Goal: Find specific page/section: Find specific page/section

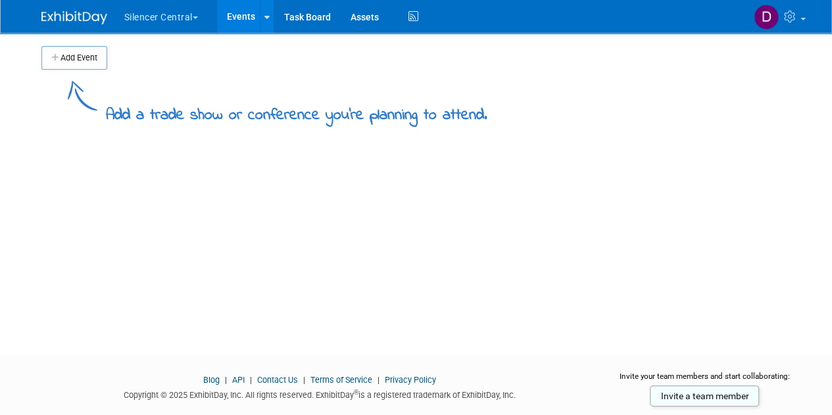
click at [185, 17] on button "Silencer Central" at bounding box center [168, 14] width 91 height 29
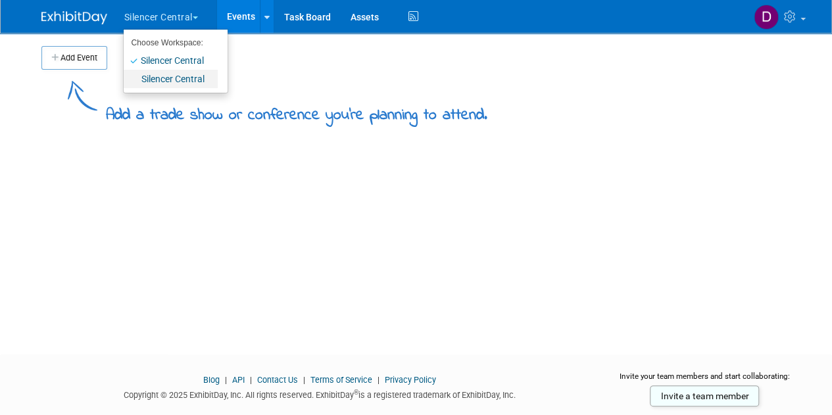
click at [178, 76] on link "Silencer Central" at bounding box center [171, 79] width 94 height 18
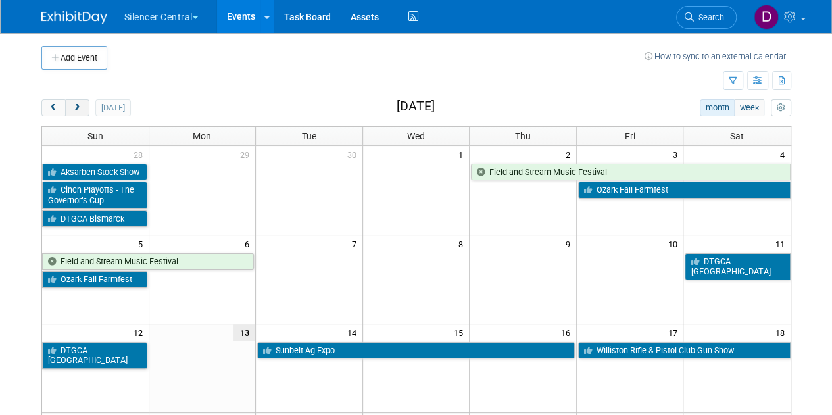
click at [78, 106] on span "next" at bounding box center [77, 108] width 10 height 9
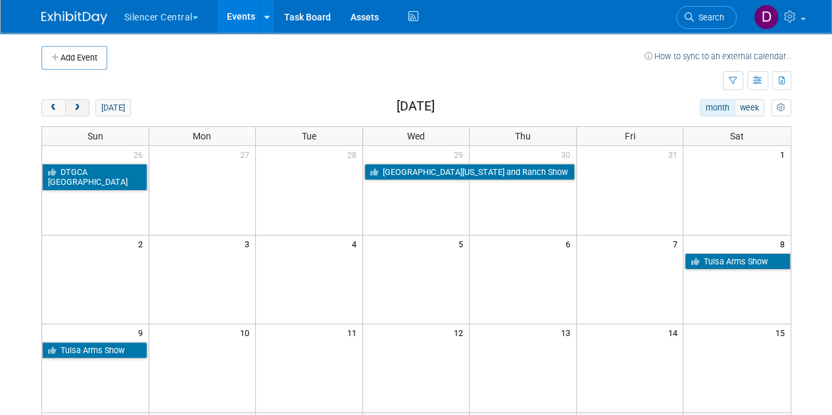
click at [79, 106] on span "next" at bounding box center [77, 108] width 10 height 9
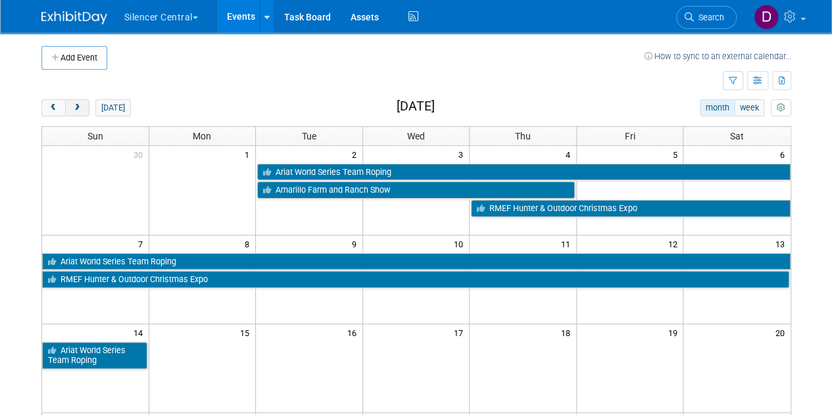
click at [79, 106] on span "next" at bounding box center [77, 108] width 10 height 9
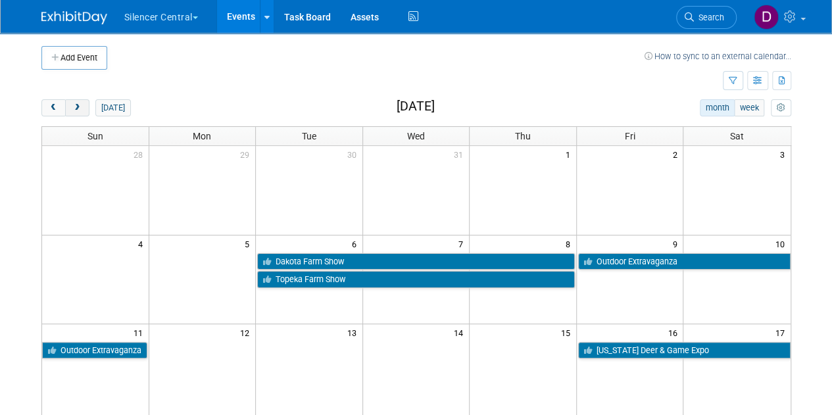
click at [79, 106] on span "next" at bounding box center [77, 108] width 10 height 9
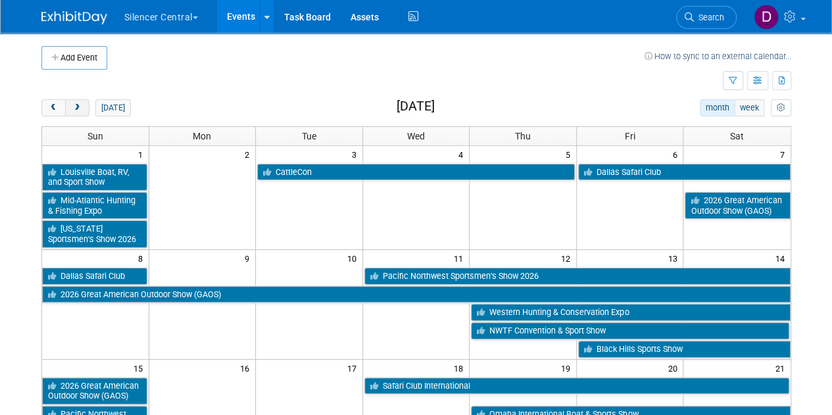
click at [79, 106] on span "next" at bounding box center [77, 108] width 10 height 9
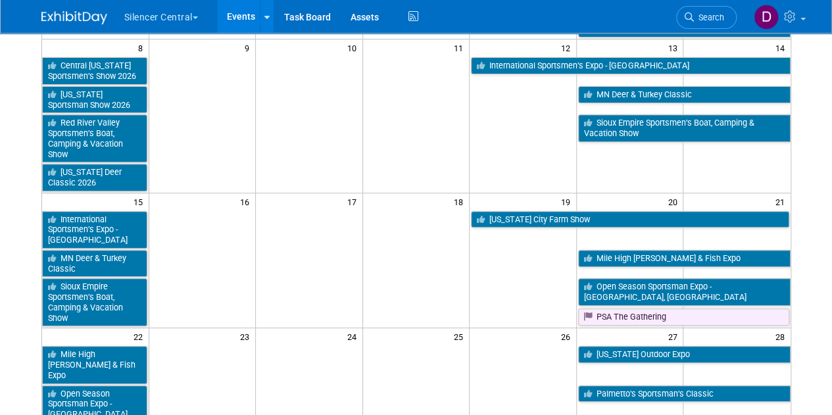
scroll to position [263, 0]
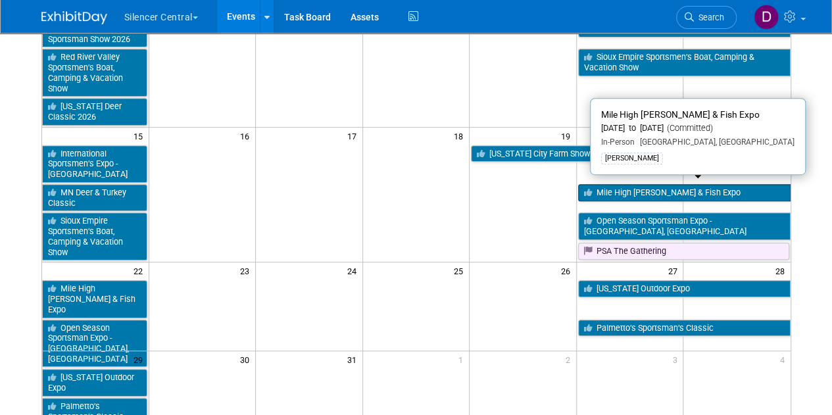
click at [695, 186] on link "Mile High [PERSON_NAME] & Fish Expo" at bounding box center [684, 192] width 213 height 17
